Goal: Check status

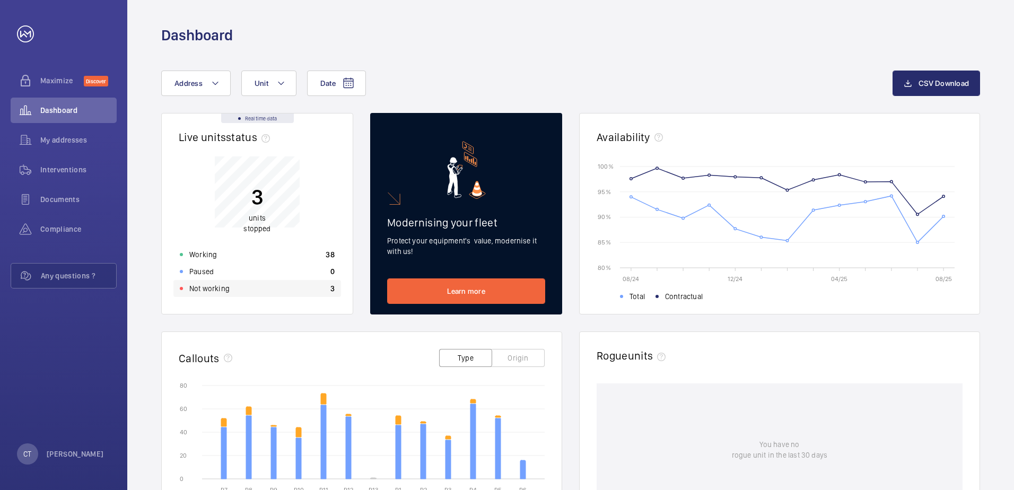
click at [216, 290] on p "Not working" at bounding box center [209, 288] width 40 height 11
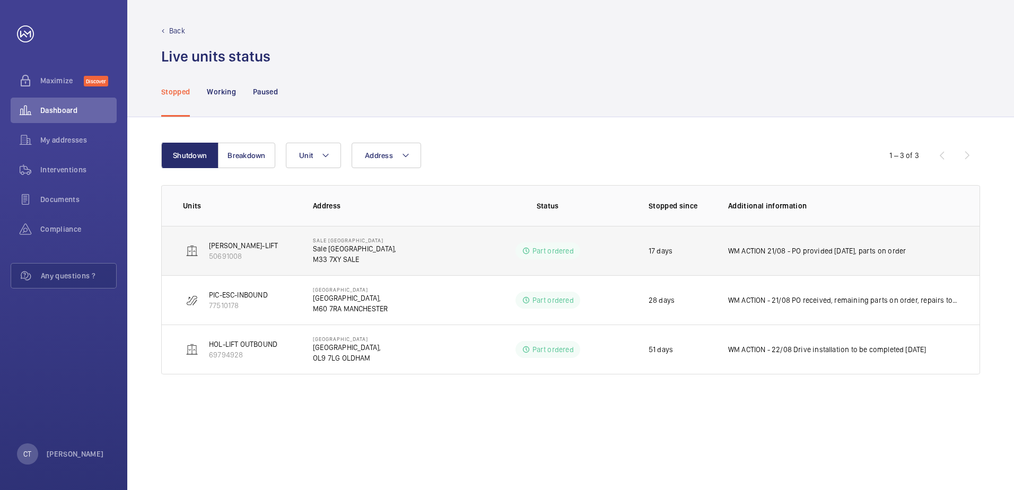
click at [832, 250] on p "WM ACTION 21/08 - PO provided [DATE], parts on order" at bounding box center [817, 250] width 178 height 11
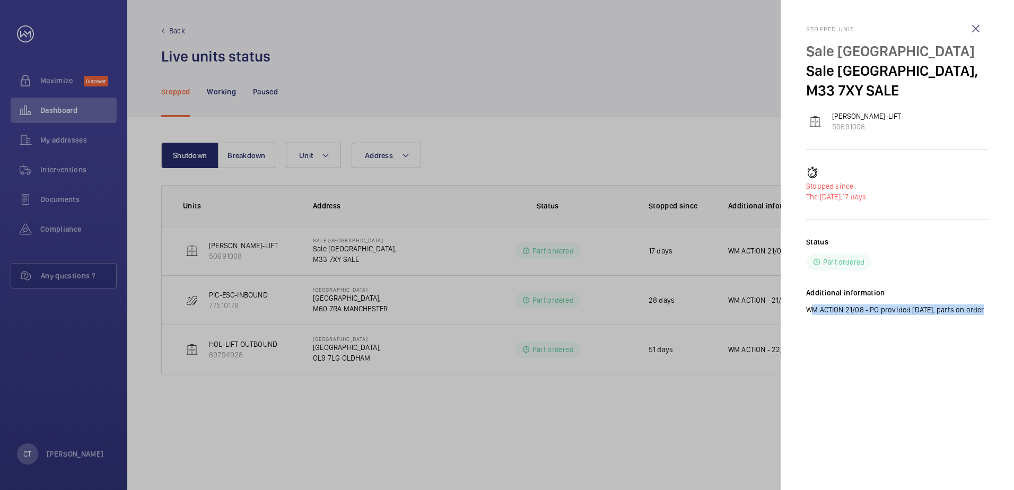
drag, startPoint x: 807, startPoint y: 309, endPoint x: 983, endPoint y: 309, distance: 176.0
click at [983, 309] on p "WM ACTION 21/08 - PO provided [DATE], parts on order" at bounding box center [897, 309] width 182 height 11
drag, startPoint x: 983, startPoint y: 309, endPoint x: 947, endPoint y: 309, distance: 36.1
copy p "WM ACTION 21/08 - PO provided [DATE], parts on order"
